Goal: Transaction & Acquisition: Obtain resource

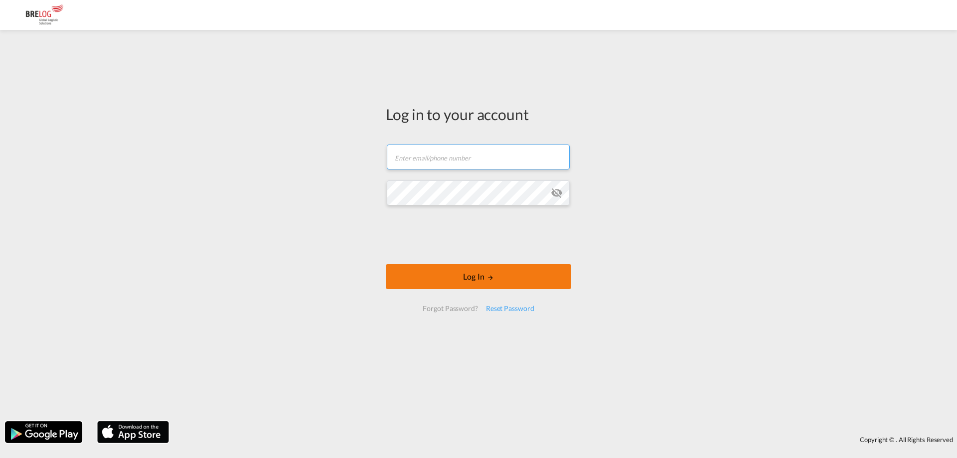
type input "[PERSON_NAME][EMAIL_ADDRESS][DOMAIN_NAME]"
click at [474, 275] on button "Log In" at bounding box center [478, 276] width 185 height 25
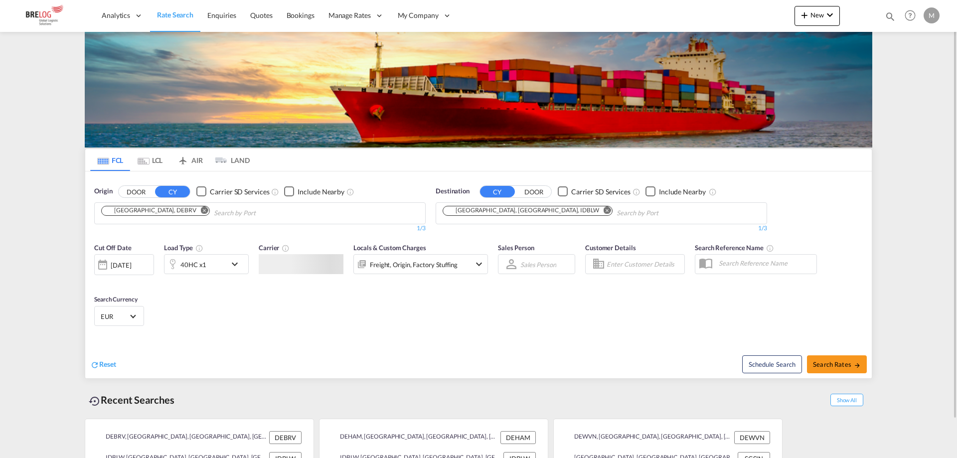
click at [167, 216] on md-chips-wrap "[GEOGRAPHIC_DATA], DEBRV" at bounding box center [206, 212] width 213 height 18
click at [201, 209] on md-icon "Remove" at bounding box center [204, 209] width 7 height 7
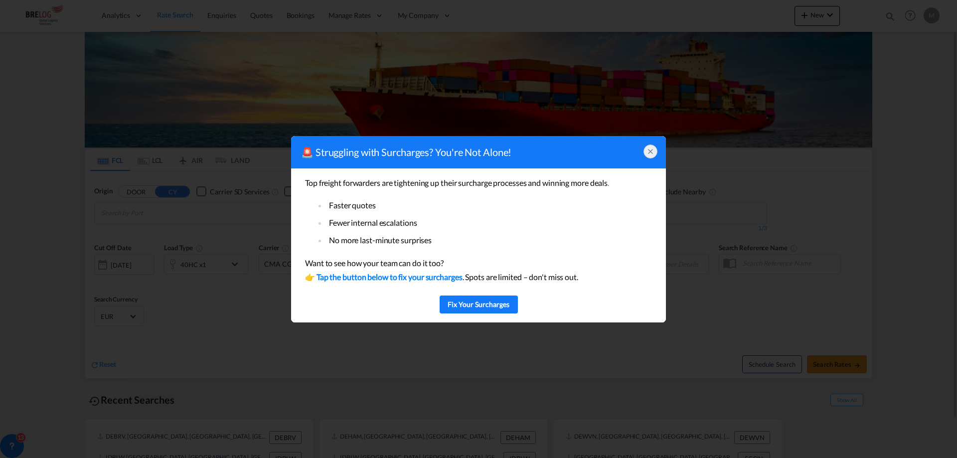
click at [650, 153] on icon at bounding box center [651, 152] width 4 height 4
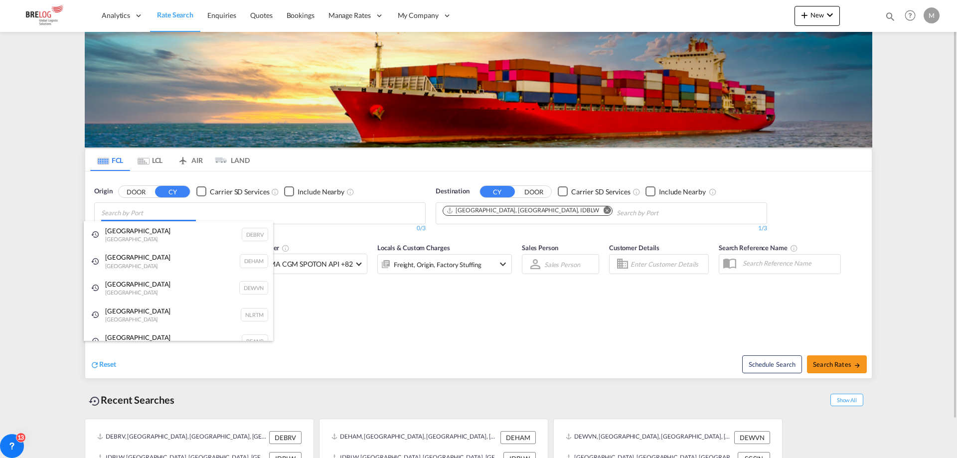
click at [142, 218] on body "Analytics Reports Dashboard Rate Search Enquiries Quotes Bookings" at bounding box center [478, 229] width 957 height 458
click at [137, 324] on div "[GEOGRAPHIC_DATA] [GEOGRAPHIC_DATA] NLRTM" at bounding box center [178, 315] width 189 height 27
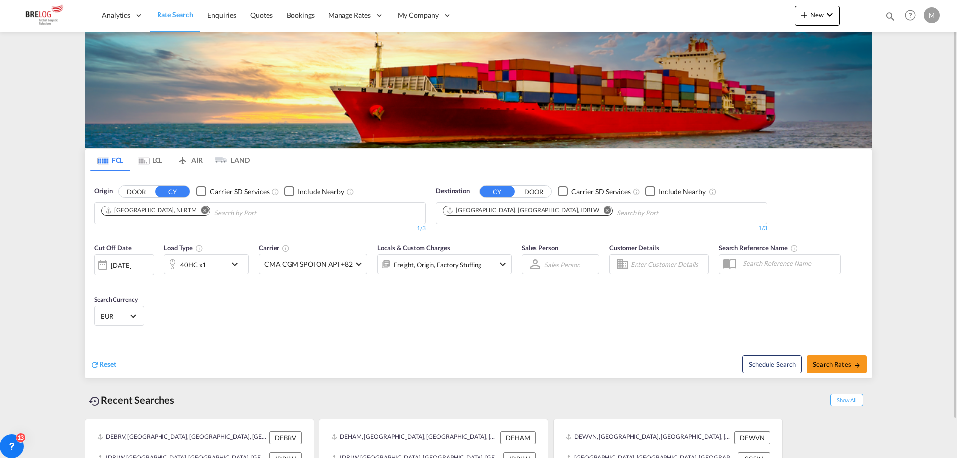
click at [604, 210] on md-icon "Remove" at bounding box center [607, 209] width 7 height 7
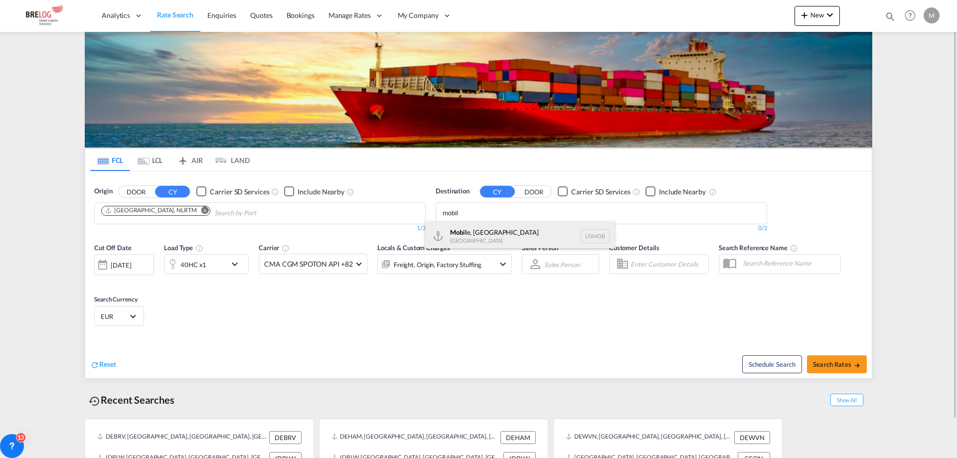
type input "mobil"
click at [500, 237] on div "Mobil e, [GEOGRAPHIC_DATA] USMOB" at bounding box center [519, 236] width 189 height 30
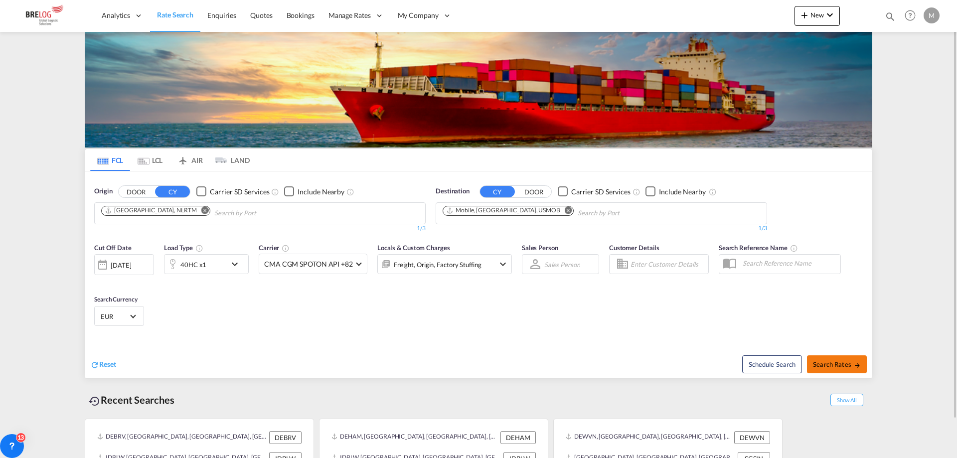
click at [830, 361] on span "Search Rates" at bounding box center [837, 365] width 48 height 8
type input "NLRTM to USMOB / [DATE]"
